Goal: Find specific page/section: Find specific page/section

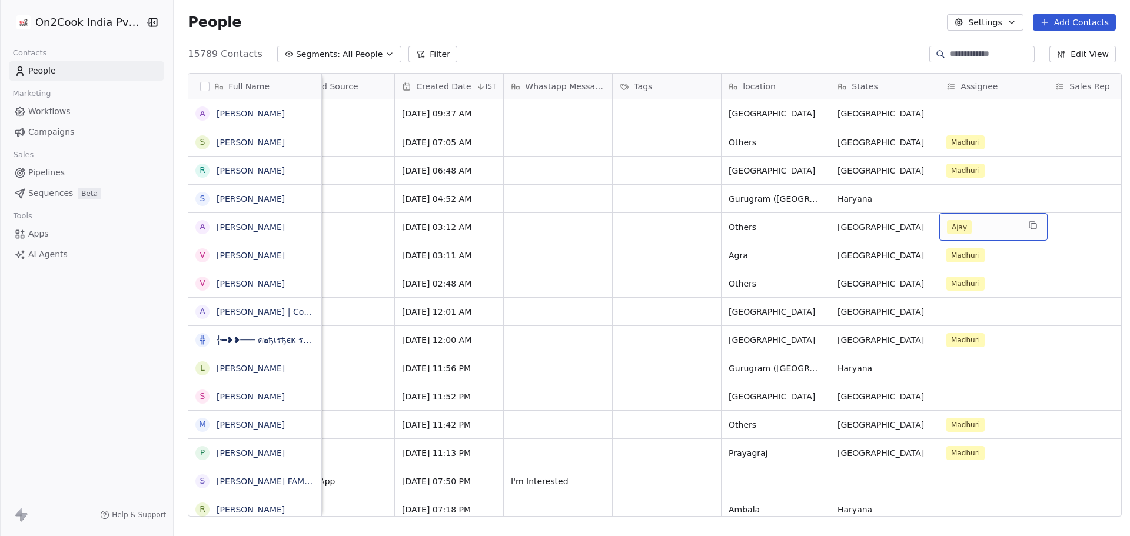
click at [989, 222] on div "Ajay" at bounding box center [983, 227] width 72 height 14
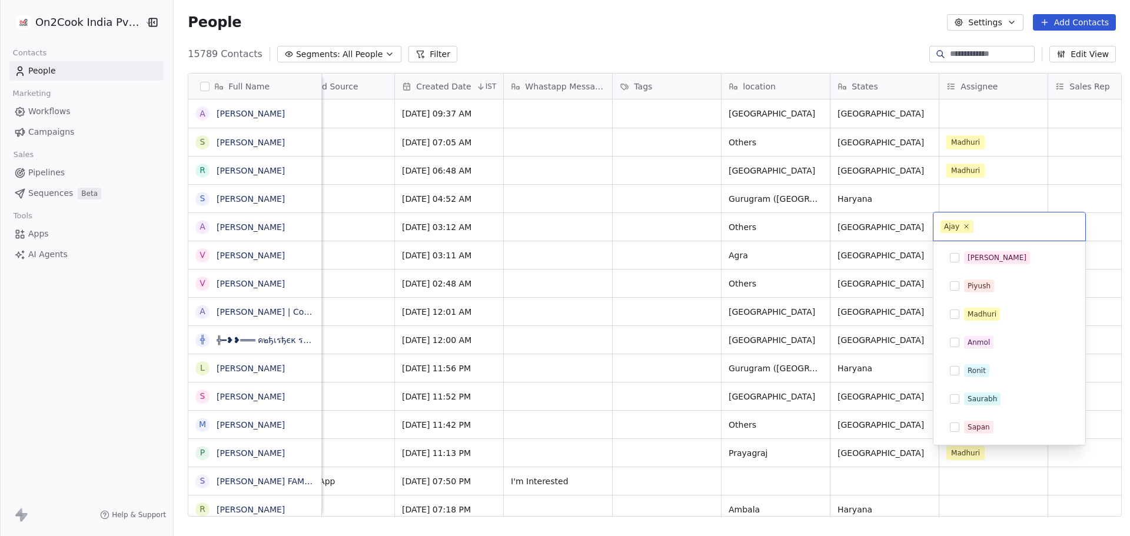
scroll to position [84, 0]
click at [967, 225] on icon at bounding box center [967, 226] width 8 height 8
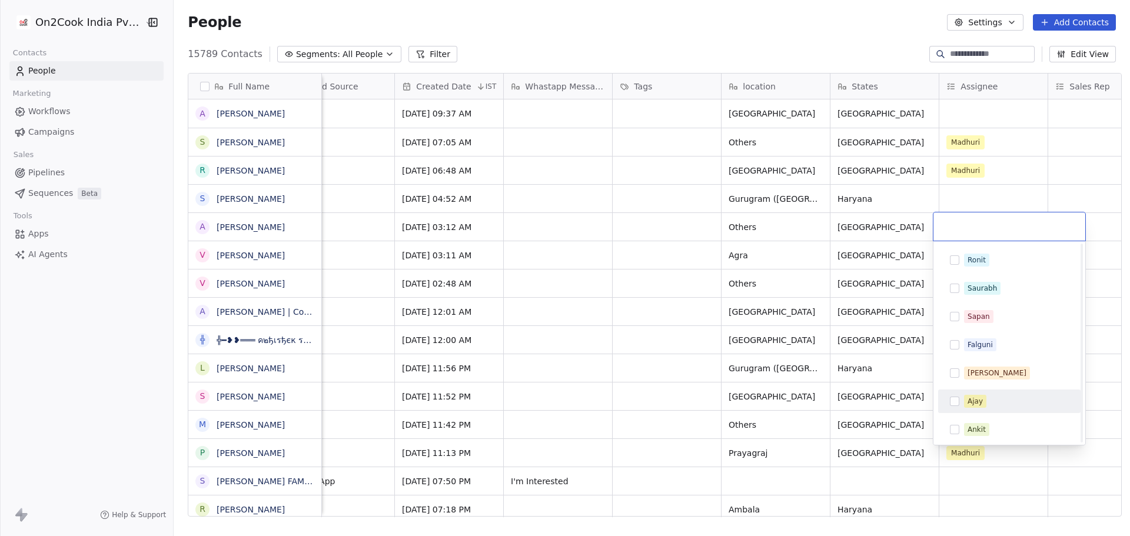
scroll to position [0, 0]
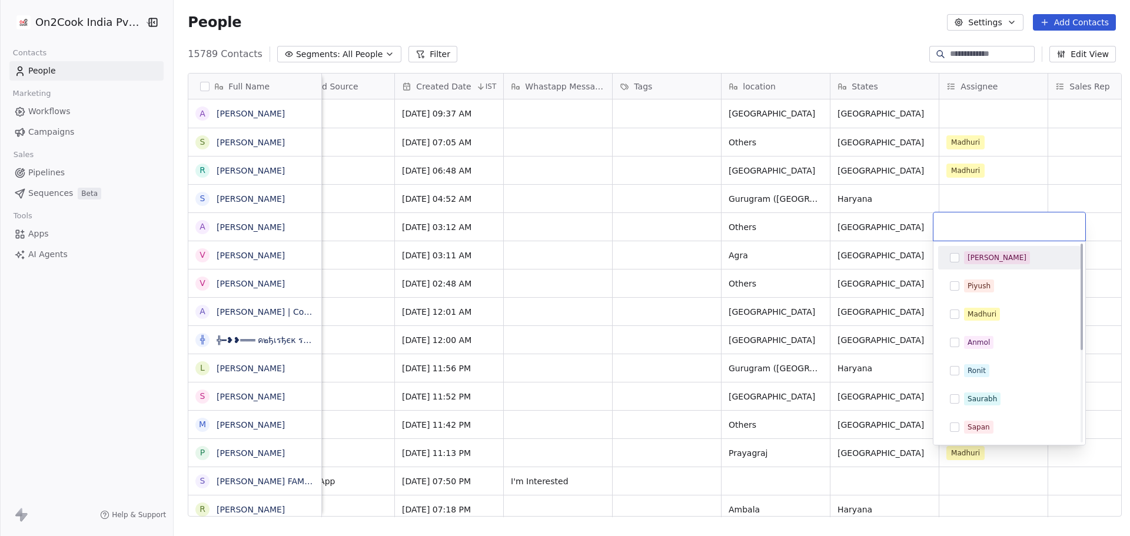
click at [979, 264] on div "[PERSON_NAME]" at bounding box center [1009, 257] width 133 height 19
click at [986, 188] on html "On2Cook India Pvt. Ltd. Contacts People Marketing Workflows Campaigns Sales Pip…" at bounding box center [565, 268] width 1130 height 536
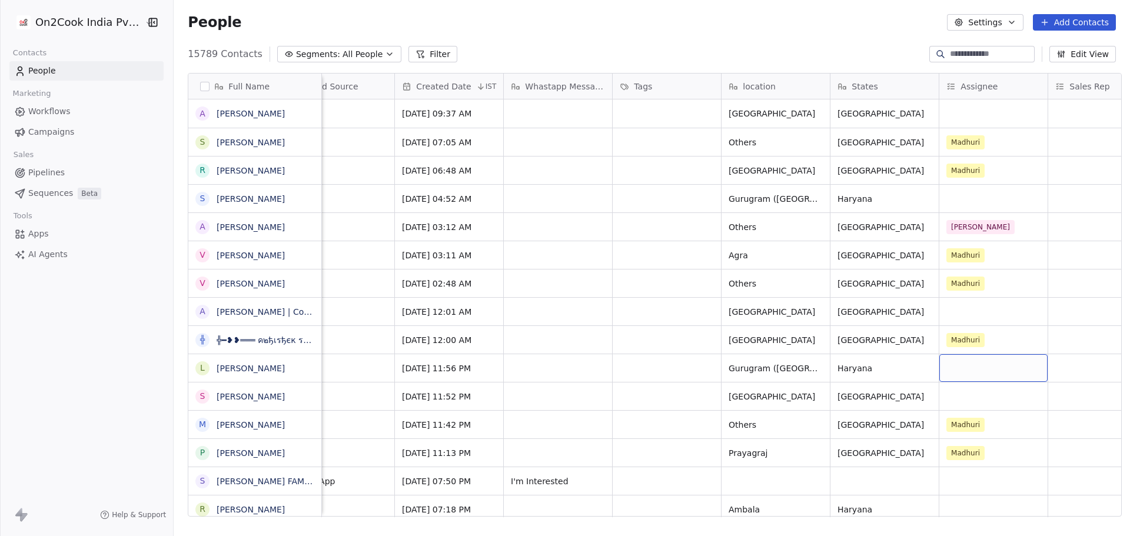
click at [972, 368] on div "grid" at bounding box center [993, 368] width 108 height 28
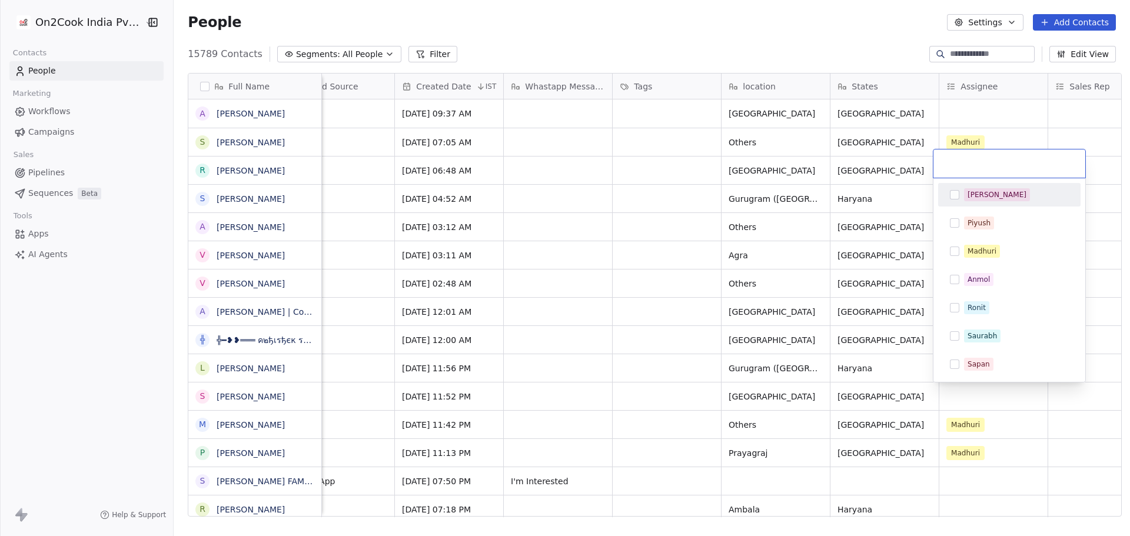
click at [986, 195] on span "[PERSON_NAME]" at bounding box center [997, 194] width 66 height 13
click at [767, 247] on html "On2Cook India Pvt. Ltd. Contacts People Marketing Workflows Campaigns Sales Pip…" at bounding box center [565, 268] width 1130 height 536
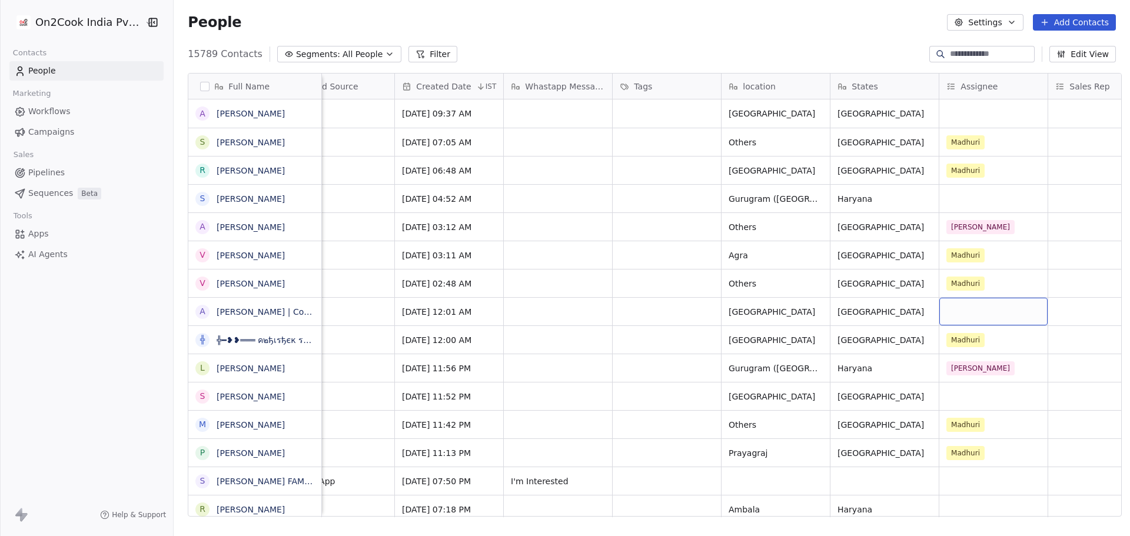
click at [969, 305] on div "grid" at bounding box center [993, 312] width 108 height 28
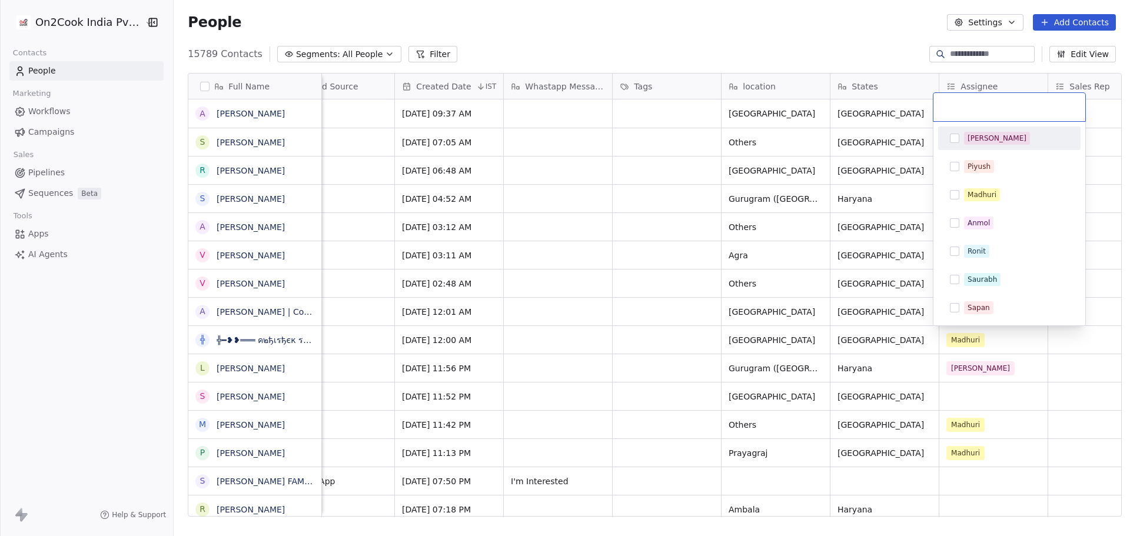
click at [978, 142] on div "[PERSON_NAME]" at bounding box center [997, 138] width 59 height 11
click at [615, 309] on html "On2Cook India Pvt. Ltd. Contacts People Marketing Workflows Campaigns Sales Pip…" at bounding box center [565, 268] width 1130 height 536
